Goal: Transaction & Acquisition: Purchase product/service

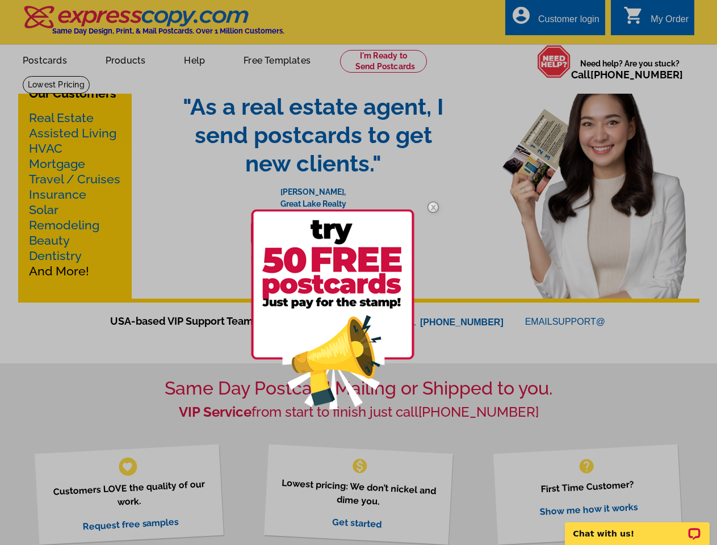
click at [433, 308] on link at bounding box center [433, 308] width 33 height 11
